Goal: Task Accomplishment & Management: Manage account settings

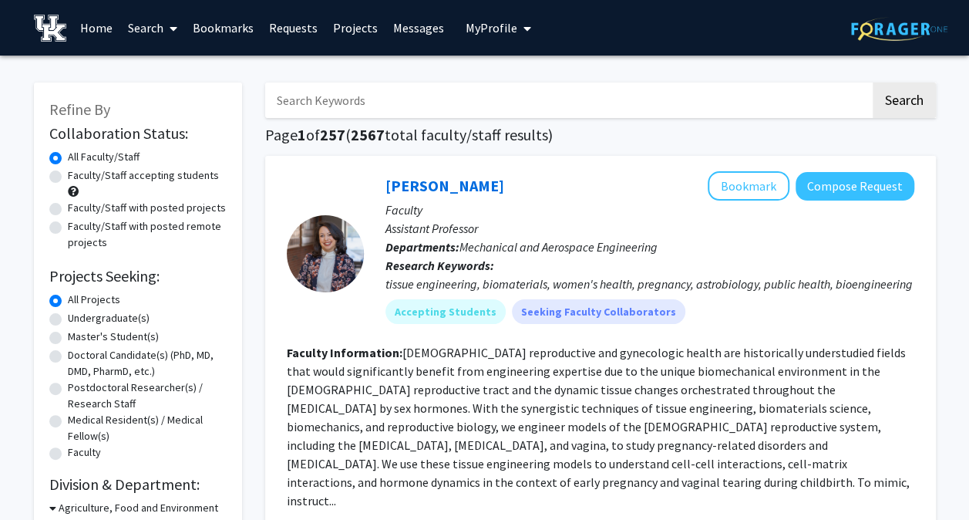
click at [503, 26] on span "My Profile" at bounding box center [492, 27] width 52 height 15
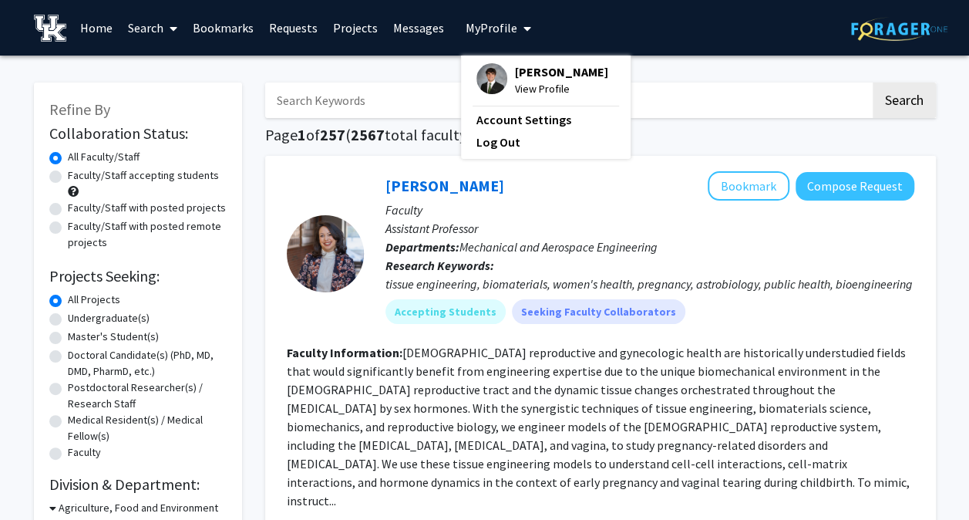
click at [400, 28] on link "Messages" at bounding box center [418, 28] width 66 height 54
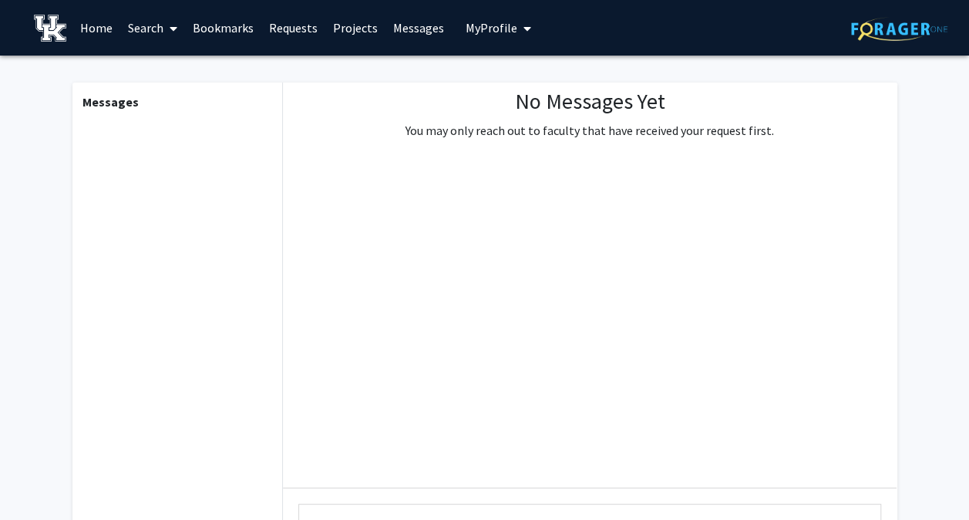
click at [306, 31] on link "Requests" at bounding box center [293, 28] width 64 height 54
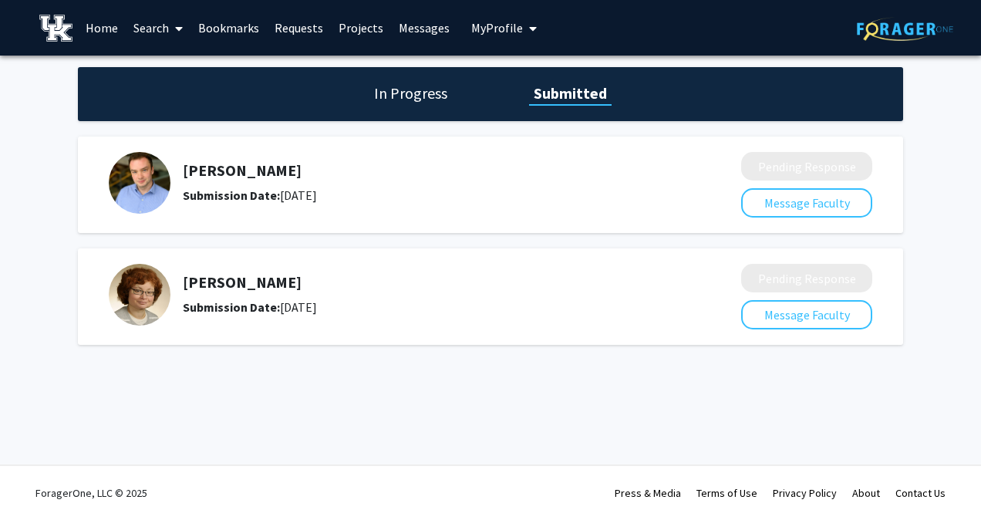
click at [483, 34] on span "My Profile" at bounding box center [497, 27] width 52 height 15
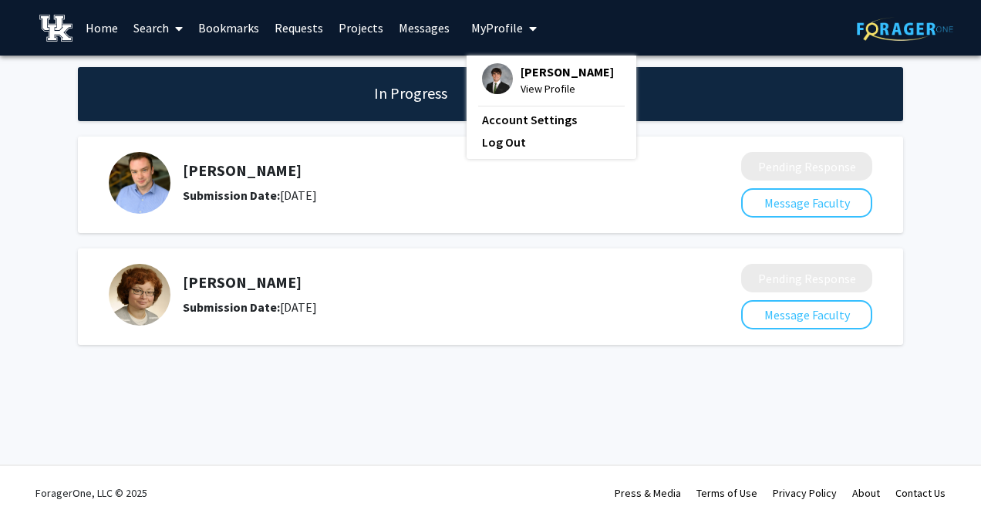
click at [527, 54] on span "My profile dropdown to access profile and logout" at bounding box center [530, 29] width 14 height 54
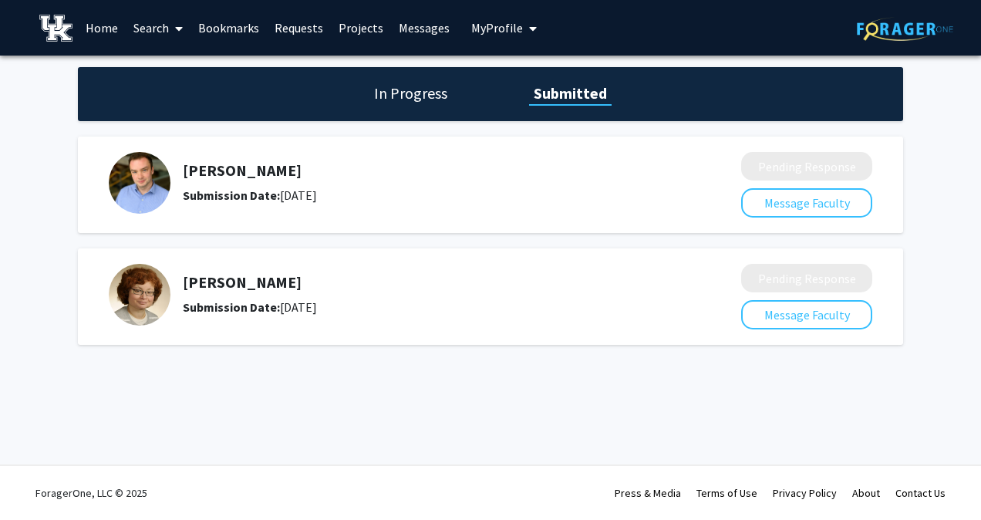
click at [507, 19] on button "My Profile" at bounding box center [503, 28] width 75 height 56
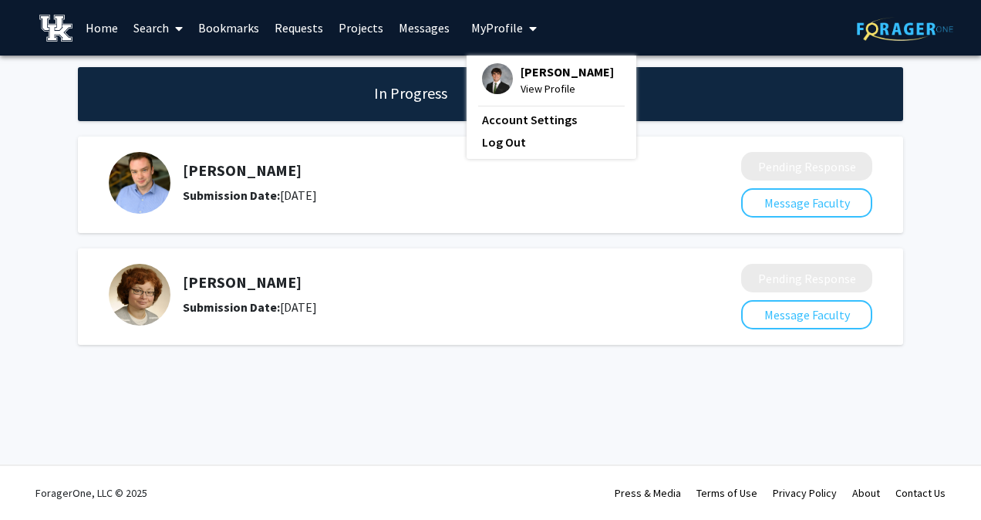
click at [528, 89] on span "View Profile" at bounding box center [566, 88] width 93 height 17
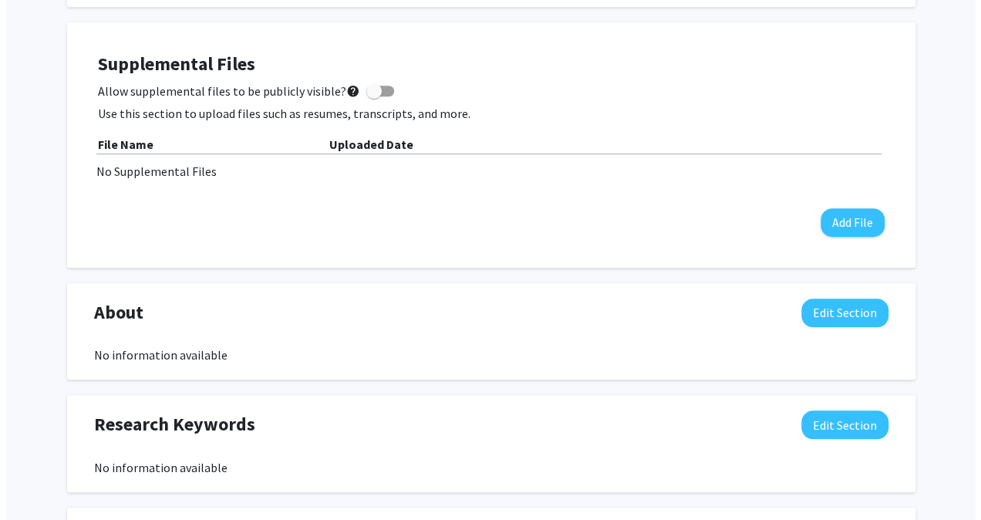
scroll to position [459, 0]
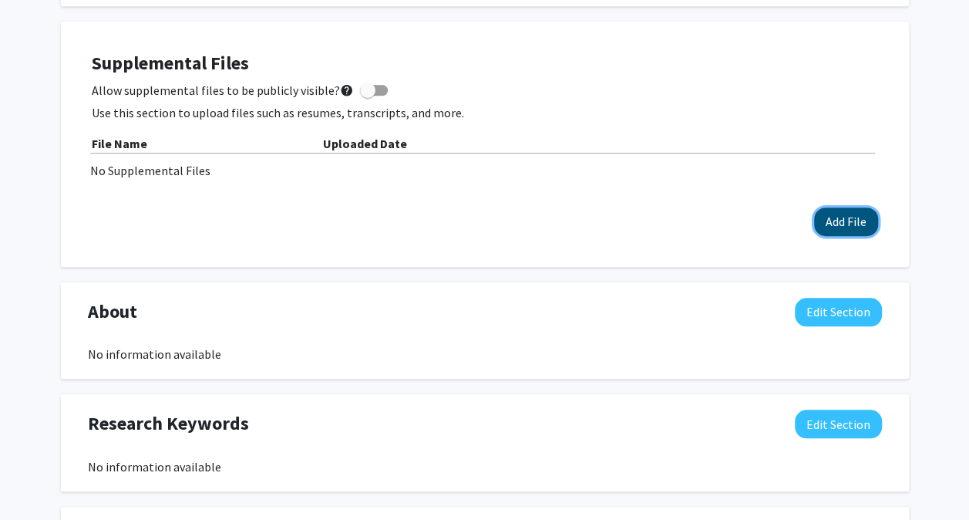
click at [855, 217] on button "Add File" at bounding box center [846, 221] width 64 height 29
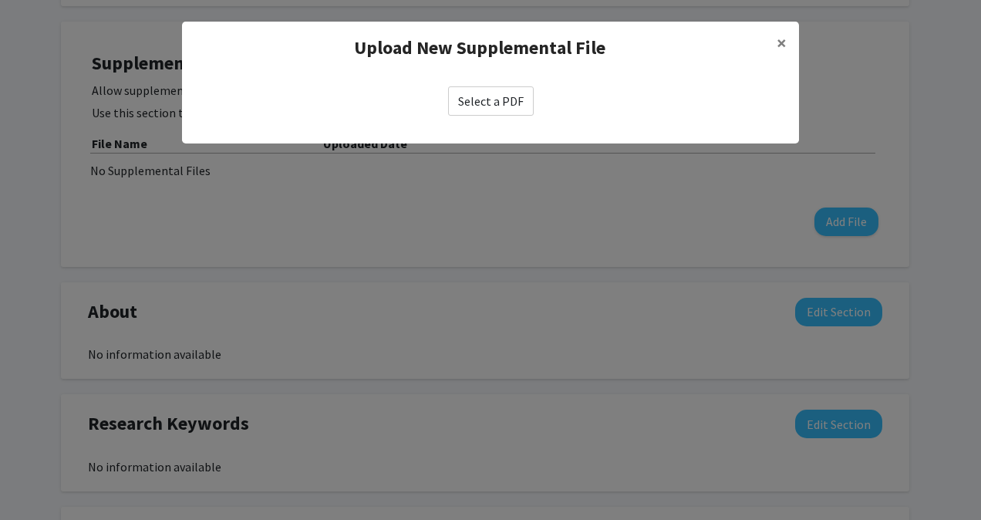
click at [498, 103] on label "Select a PDF" at bounding box center [491, 100] width 86 height 29
click at [0, 0] on input "Select a PDF" at bounding box center [0, 0] width 0 height 0
click at [500, 102] on label "Select a PDF" at bounding box center [491, 100] width 86 height 29
click at [0, 0] on input "Select a PDF" at bounding box center [0, 0] width 0 height 0
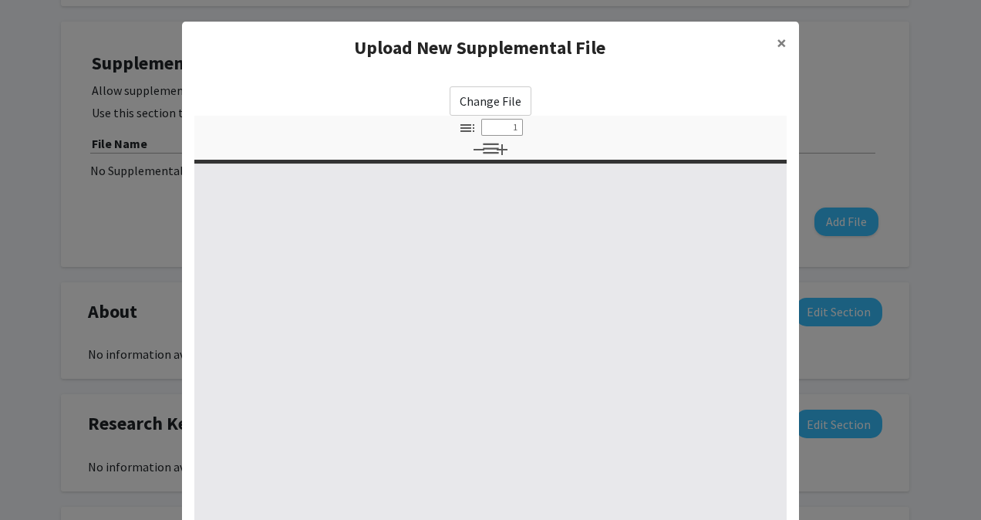
select select "custom"
type input "0"
select select "custom"
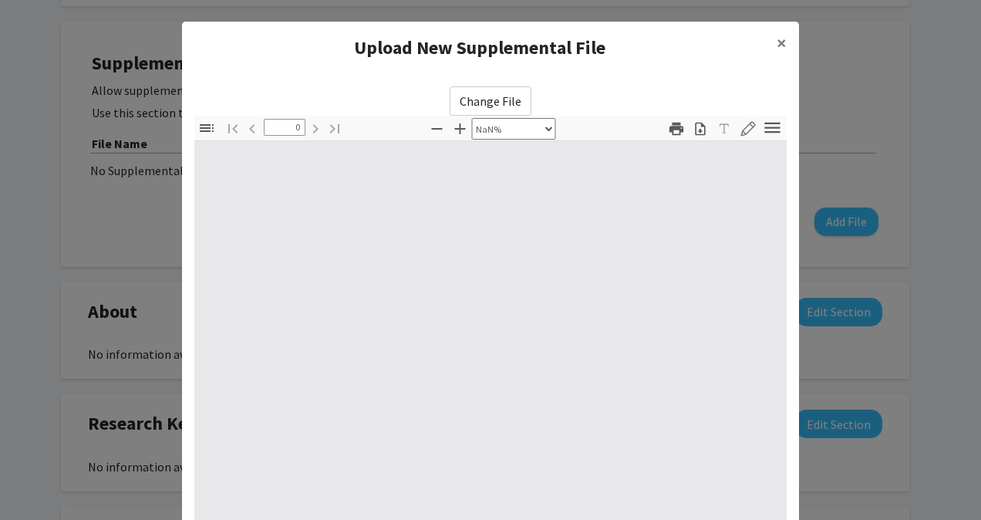
type input "1"
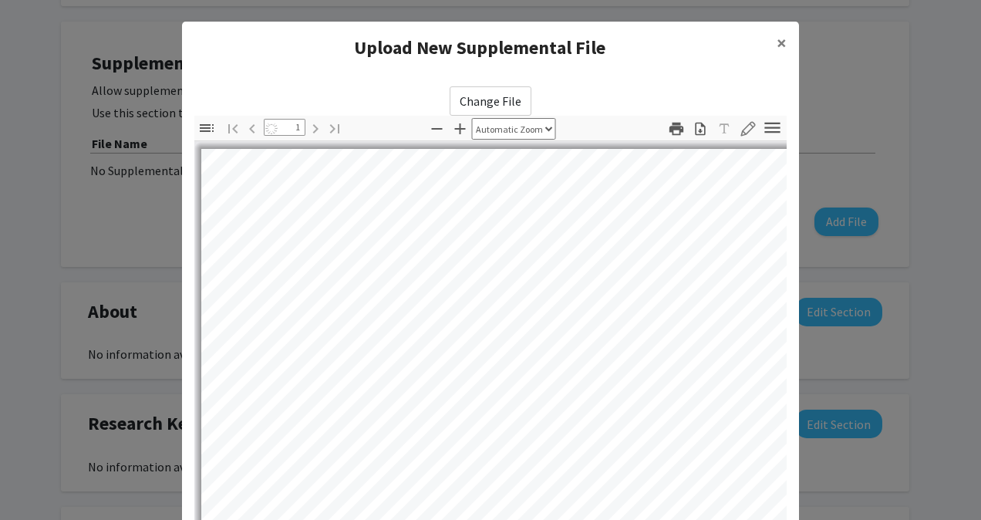
select select "auto"
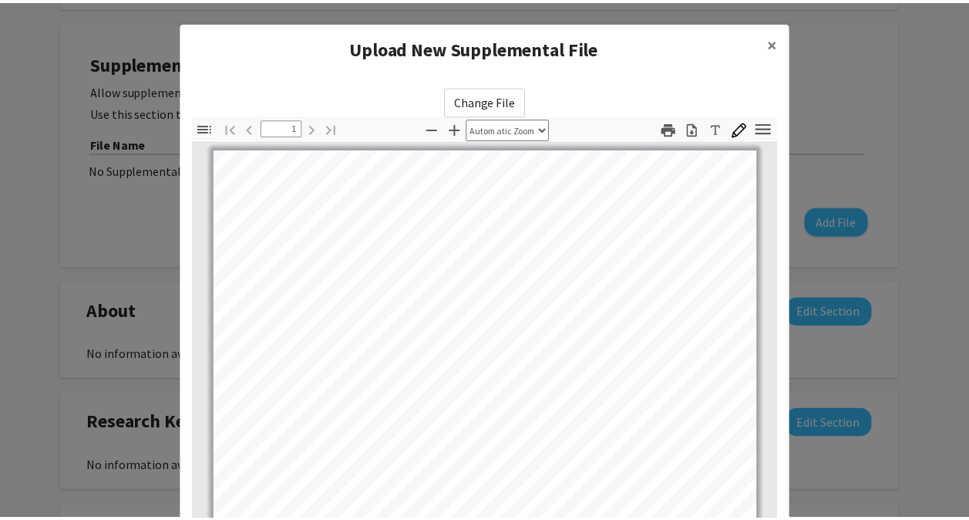
scroll to position [210, 0]
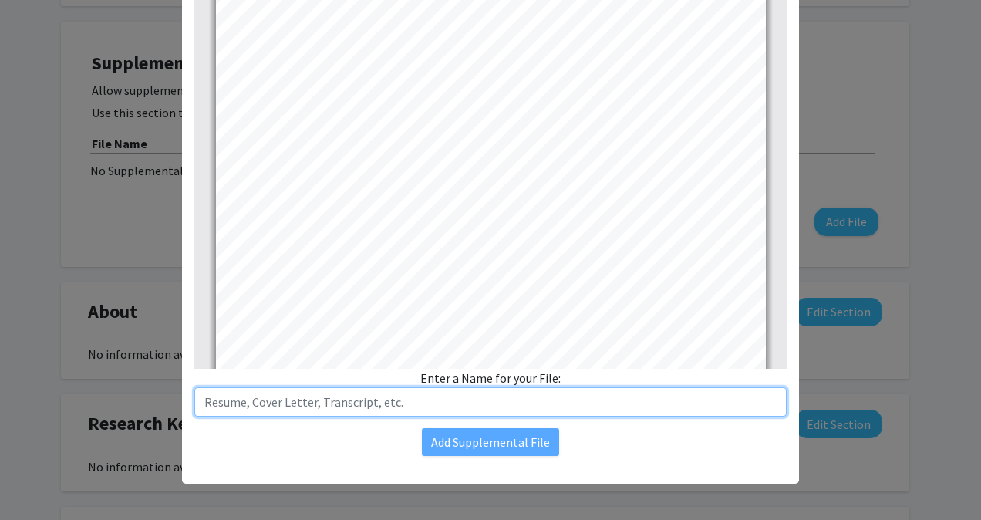
click at [385, 407] on input "text" at bounding box center [490, 401] width 592 height 29
type input "Resume"
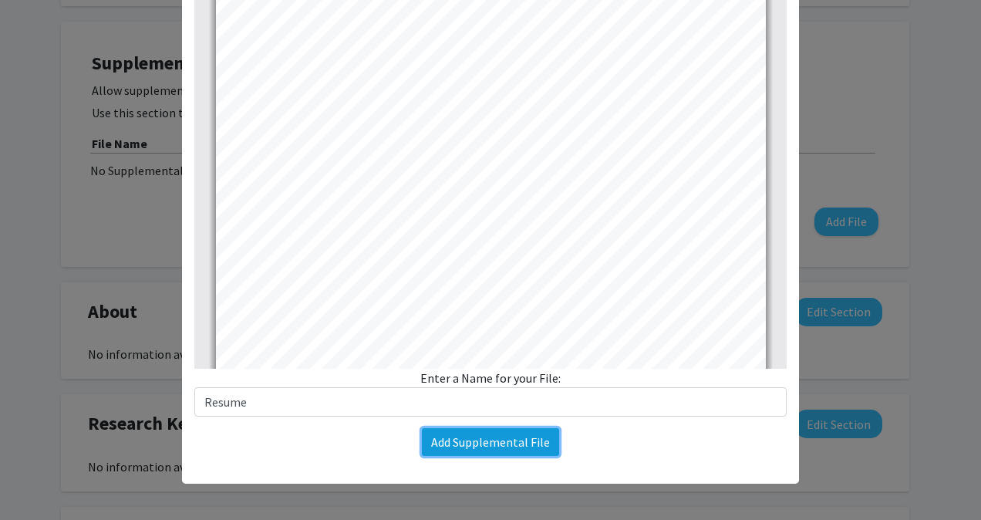
click at [461, 440] on button "Add Supplemental File" at bounding box center [490, 442] width 137 height 28
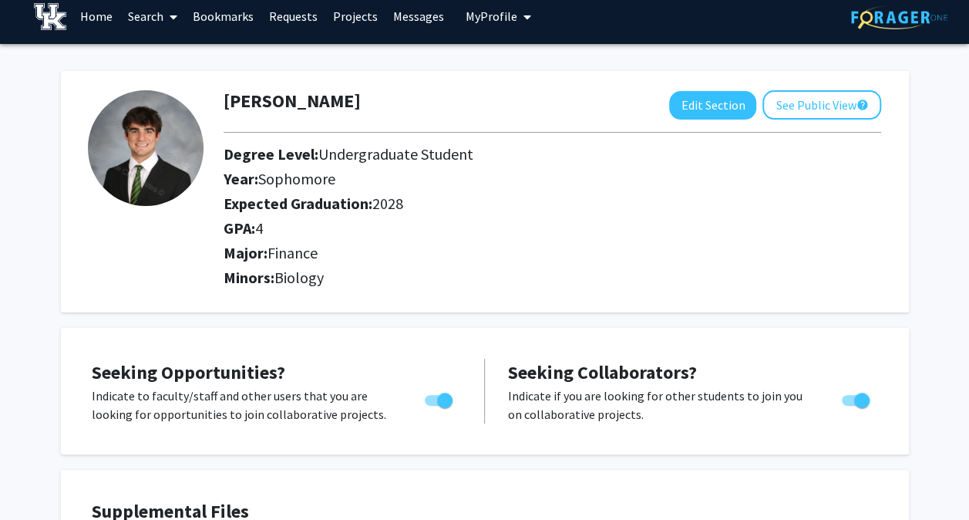
scroll to position [0, 0]
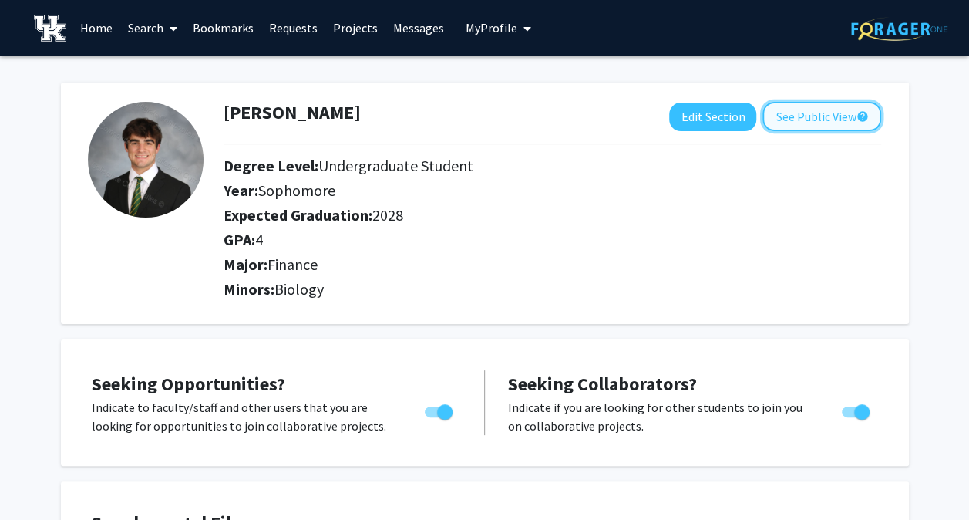
click at [826, 115] on button "See Public View help" at bounding box center [821, 116] width 119 height 29
